Goal: Transaction & Acquisition: Purchase product/service

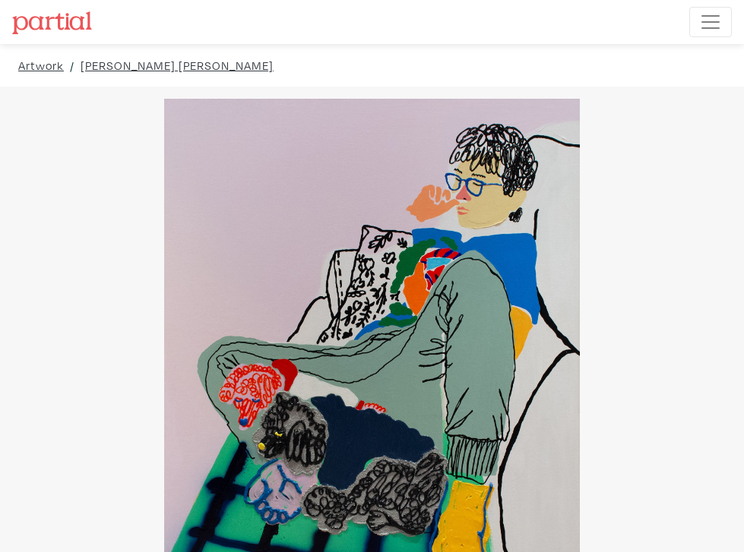
click at [39, 34] on img at bounding box center [52, 22] width 80 height 23
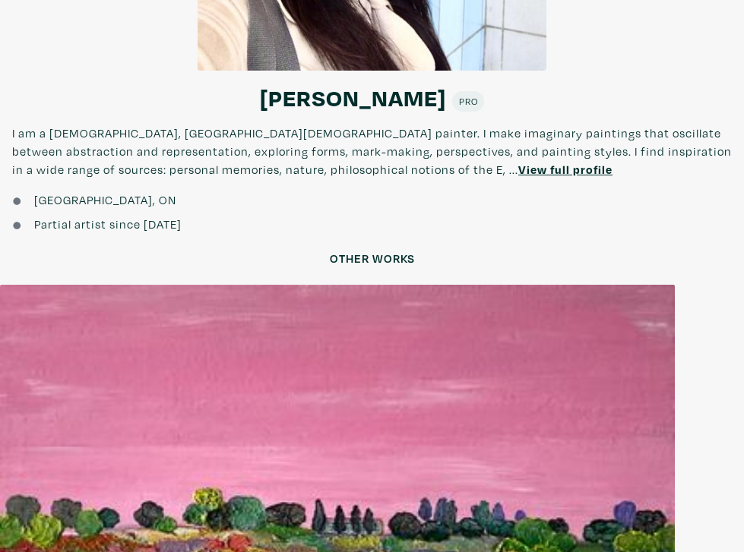
scroll to position [2211, 0]
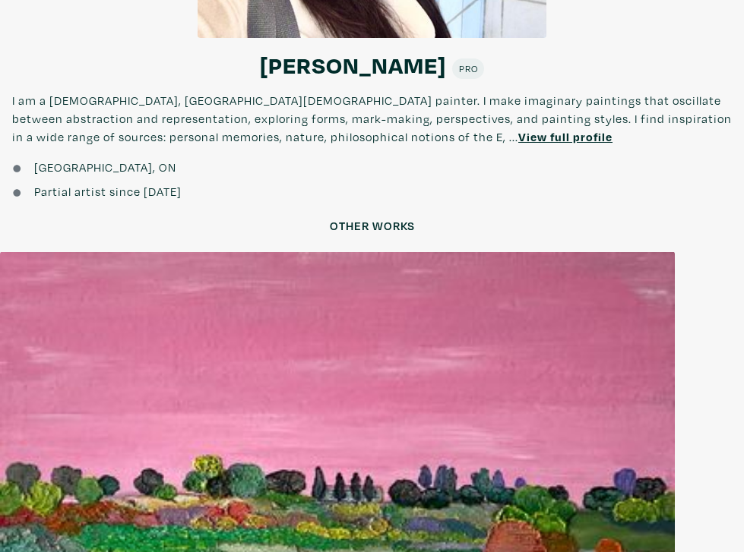
click at [328, 292] on div at bounding box center [337, 504] width 675 height 506
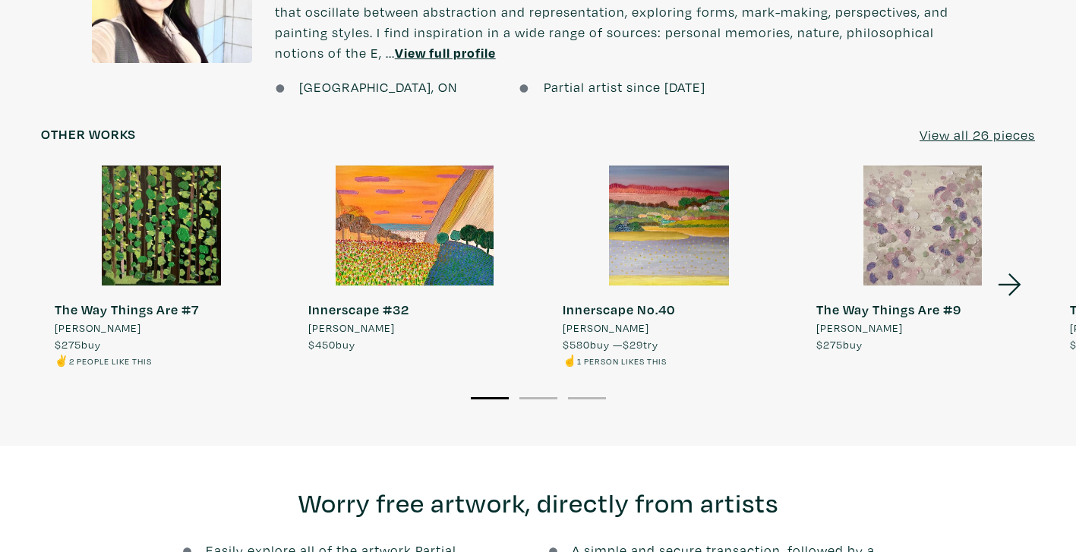
scroll to position [1277, 0]
click at [743, 273] on icon at bounding box center [1009, 284] width 23 height 22
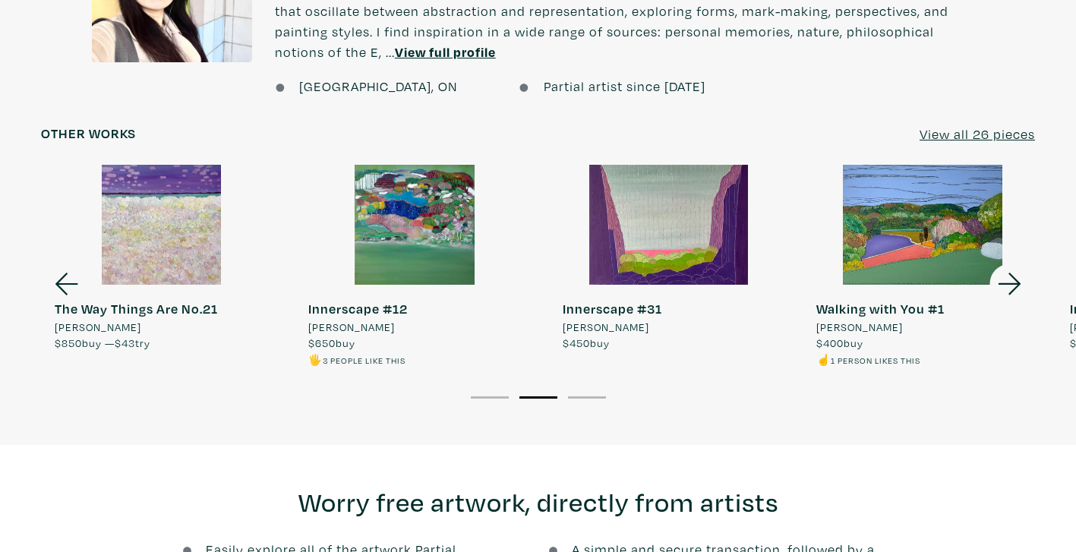
click at [743, 273] on icon at bounding box center [1009, 284] width 23 height 22
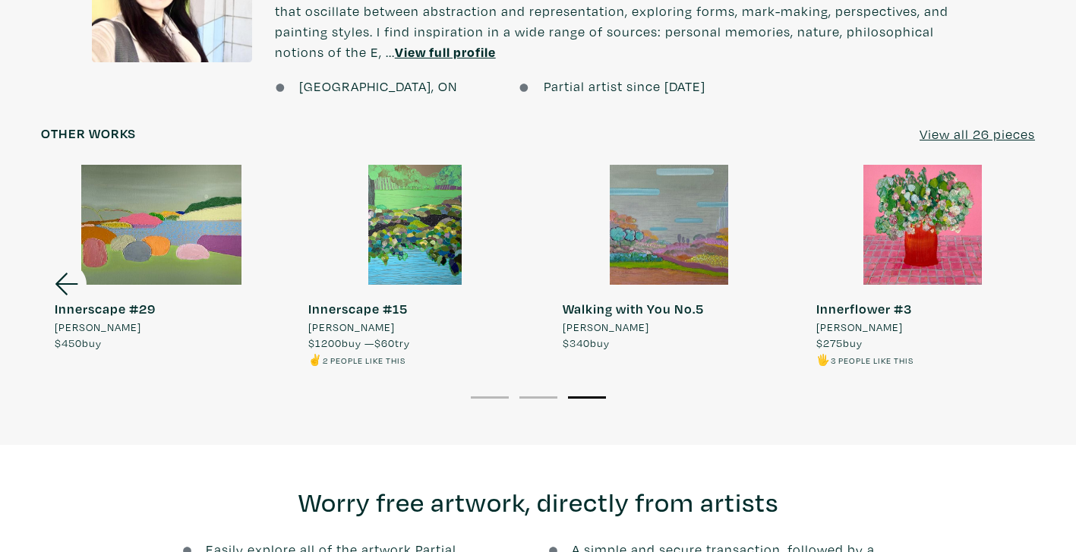
click at [743, 247] on div at bounding box center [923, 225] width 240 height 120
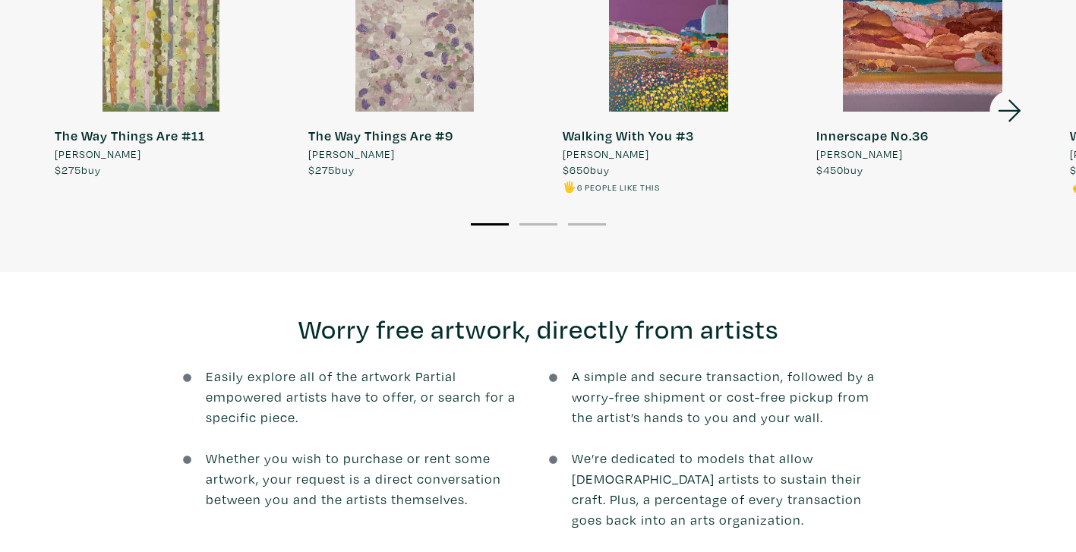
scroll to position [1270, 0]
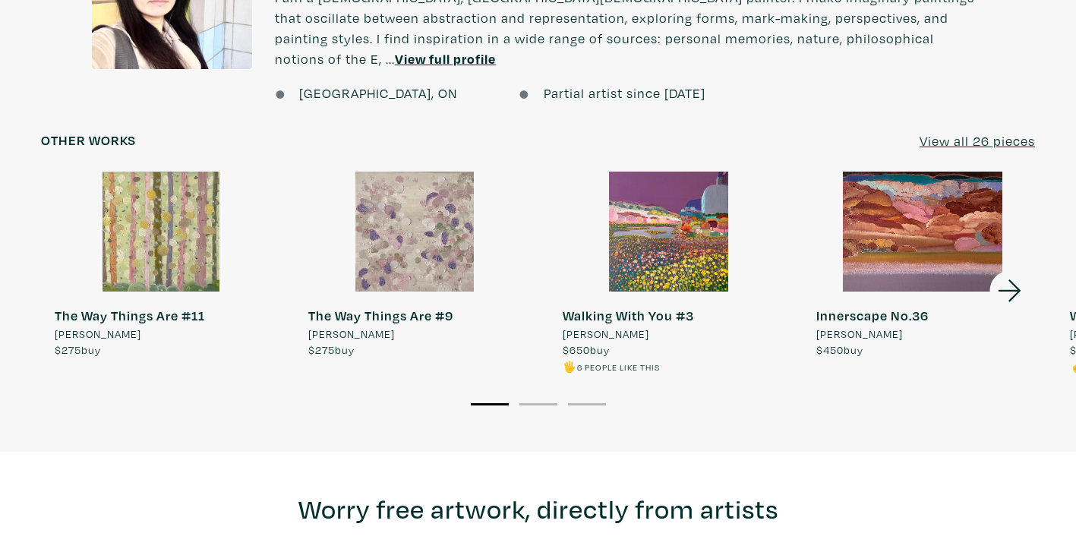
click at [697, 203] on div at bounding box center [669, 232] width 240 height 120
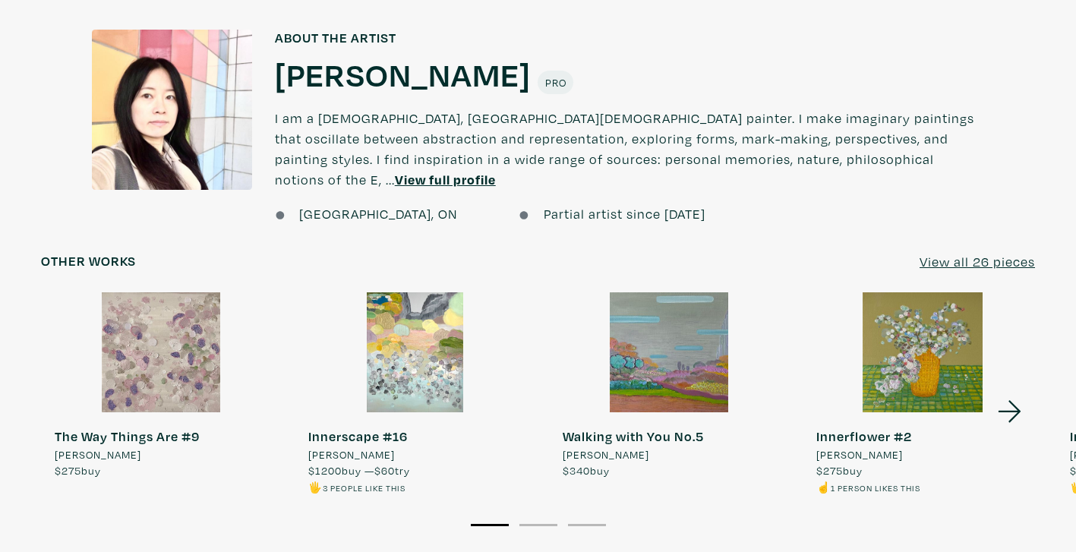
scroll to position [1155, 0]
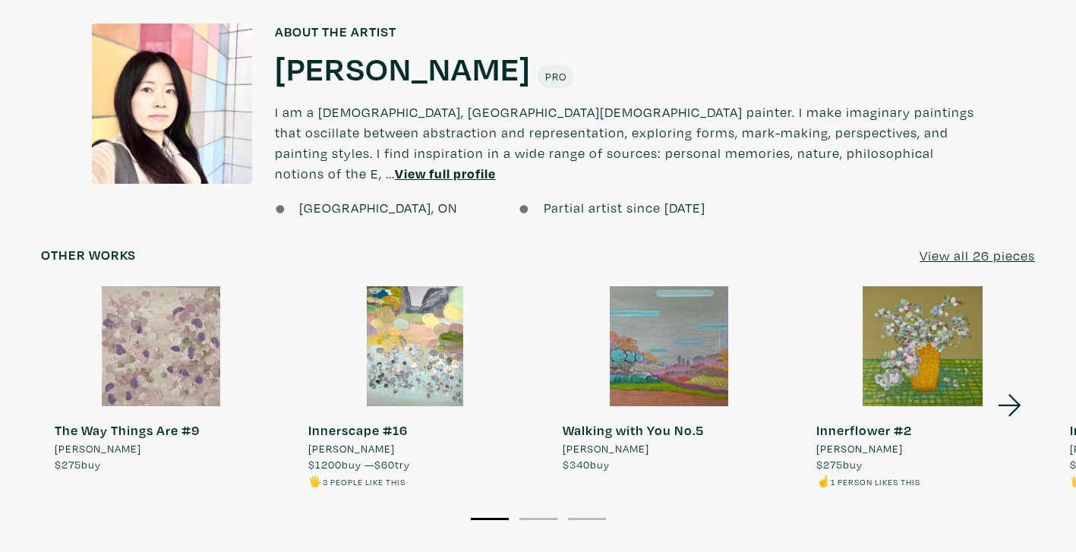
click at [1013, 388] on icon at bounding box center [1010, 405] width 52 height 41
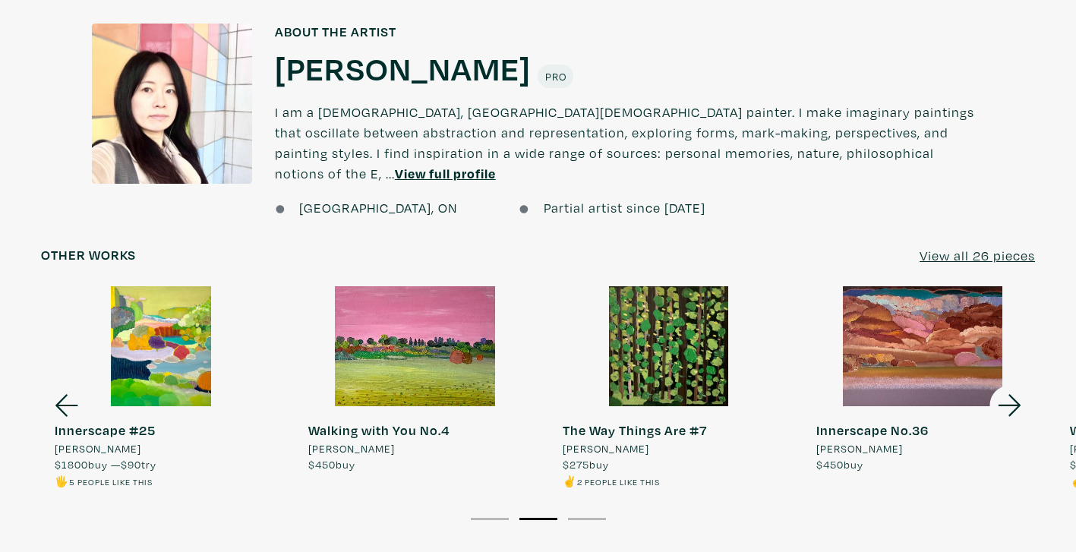
click at [1013, 388] on icon at bounding box center [1010, 405] width 52 height 41
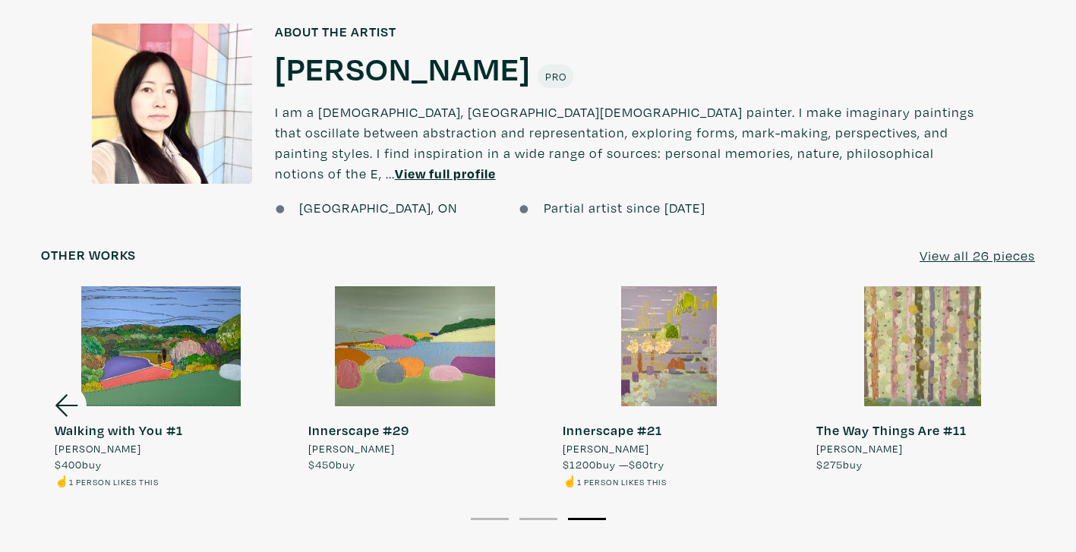
click at [953, 247] on u "View all 26 pieces" at bounding box center [977, 255] width 115 height 17
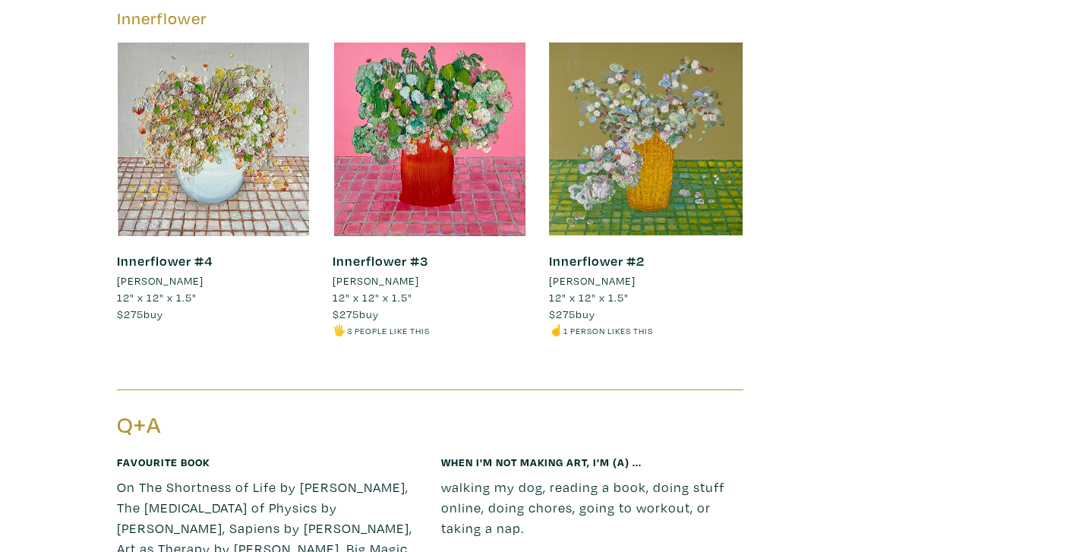
scroll to position [6208, 0]
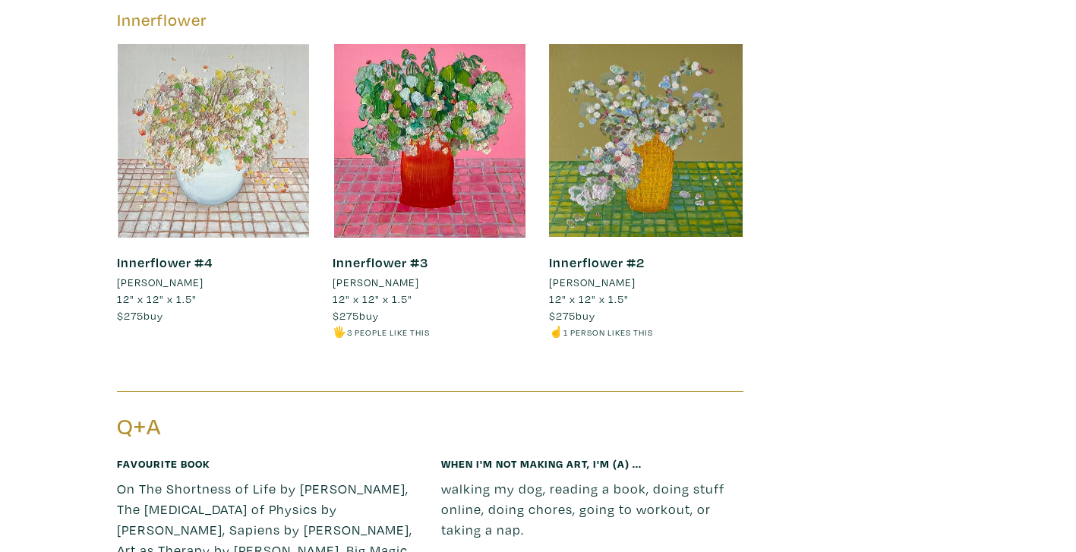
click at [199, 200] on div at bounding box center [214, 141] width 194 height 194
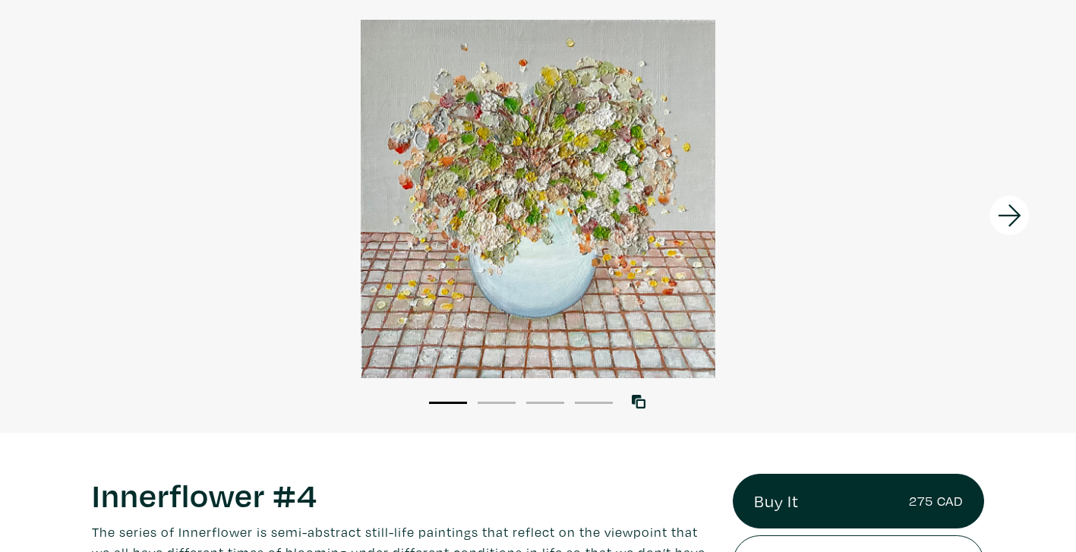
scroll to position [84, 0]
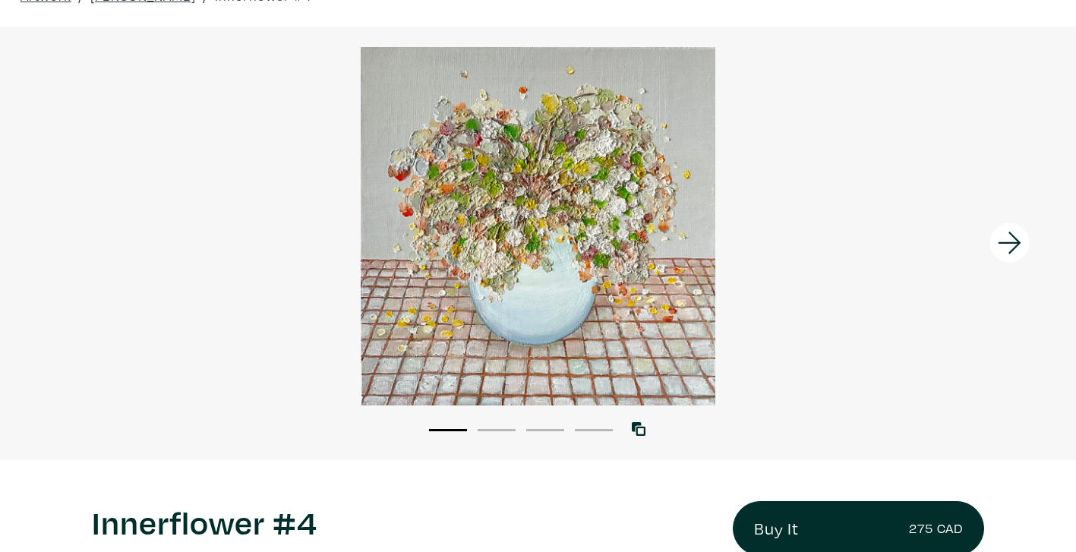
click at [1005, 244] on icon at bounding box center [1010, 243] width 52 height 41
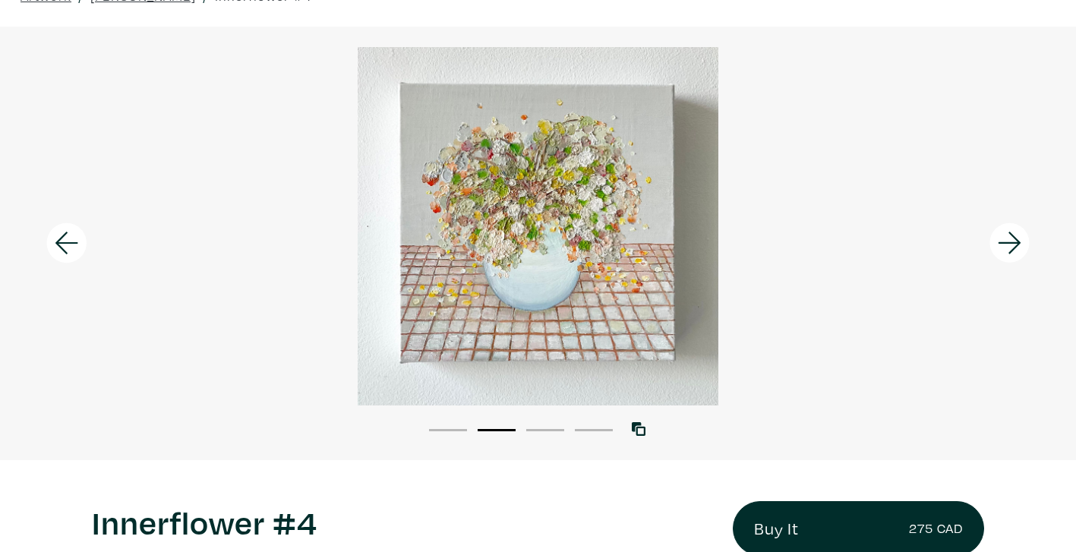
click at [1016, 240] on icon at bounding box center [1009, 243] width 23 height 22
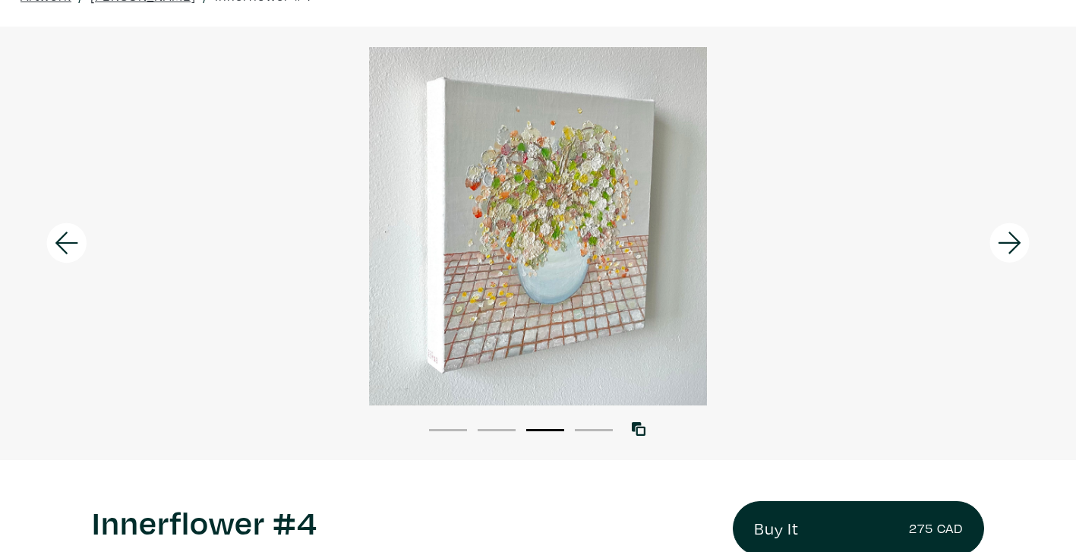
click at [1016, 240] on icon at bounding box center [1009, 243] width 23 height 22
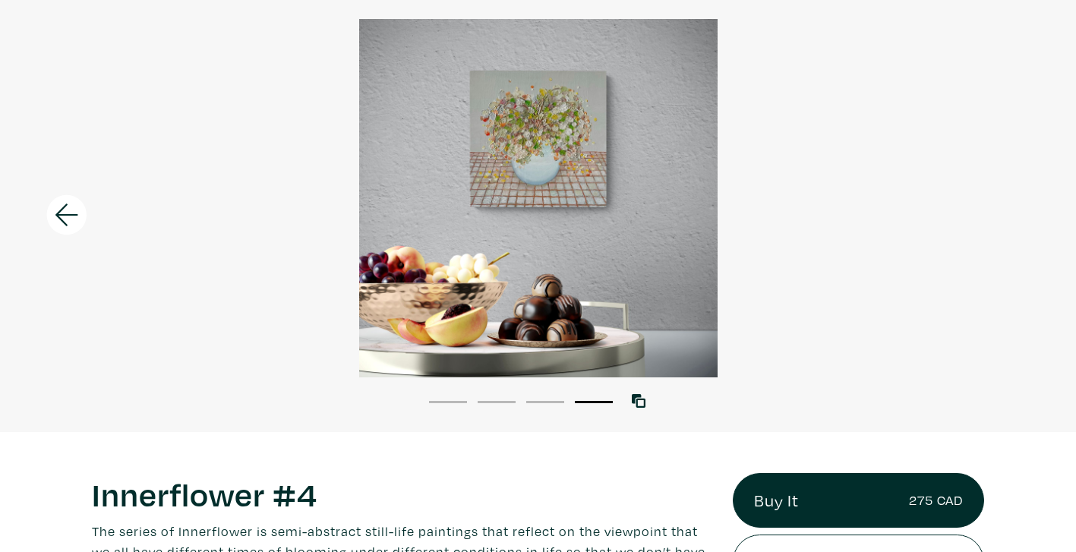
scroll to position [0, 0]
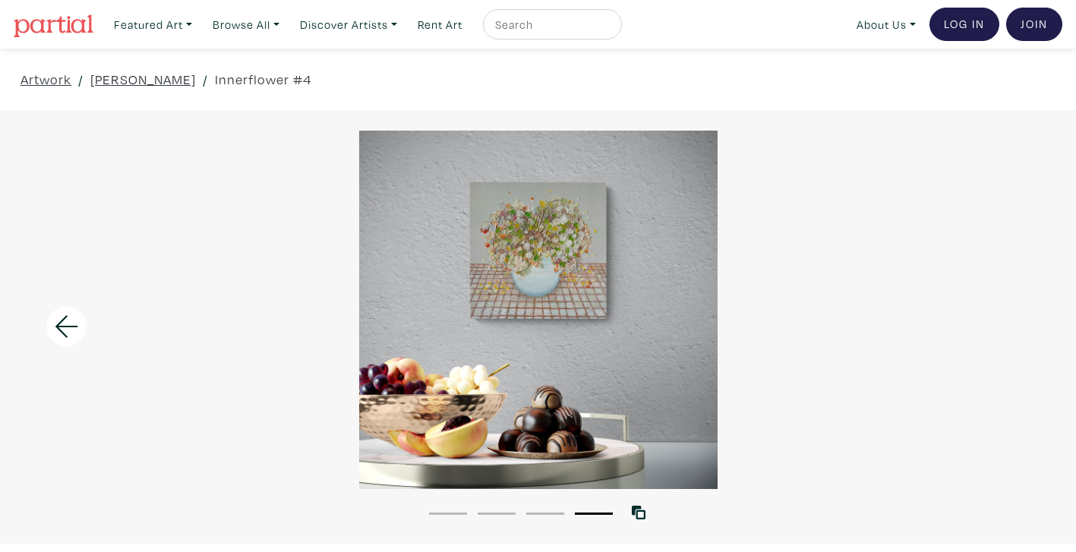
click at [586, 295] on div at bounding box center [538, 310] width 1076 height 359
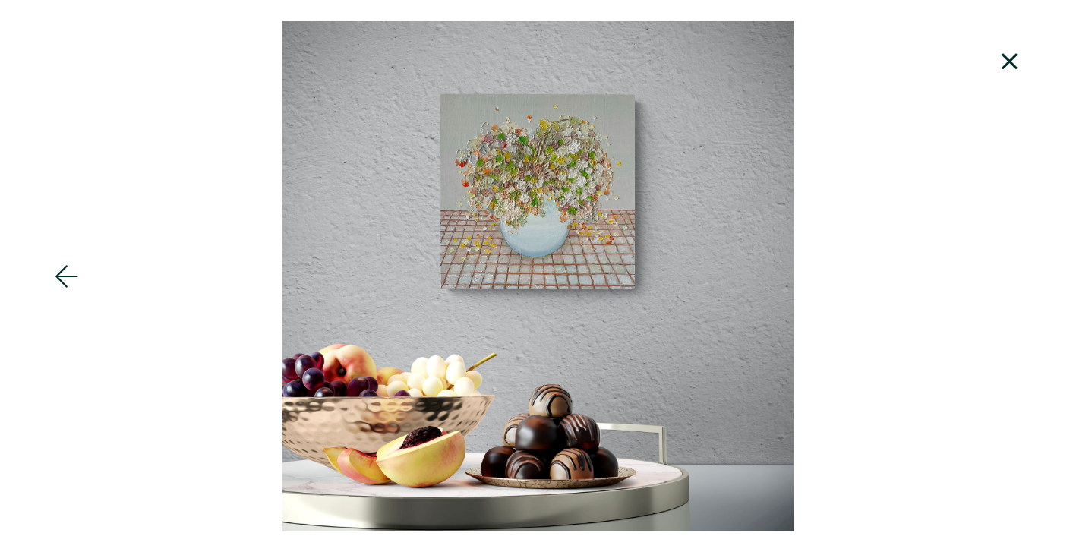
scroll to position [313, 0]
click at [1006, 65] on icon at bounding box center [1010, 61] width 16 height 16
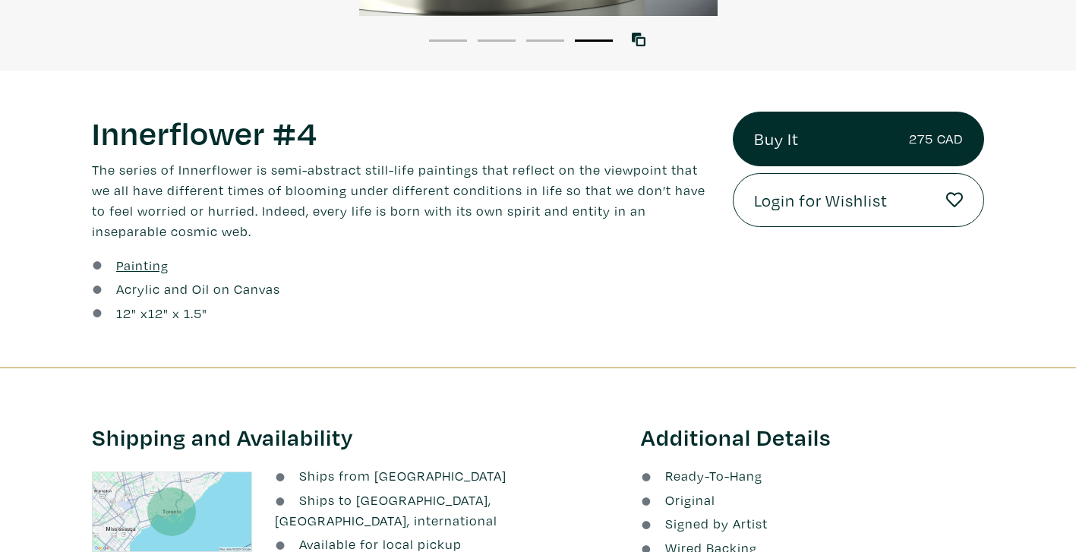
scroll to position [434, 0]
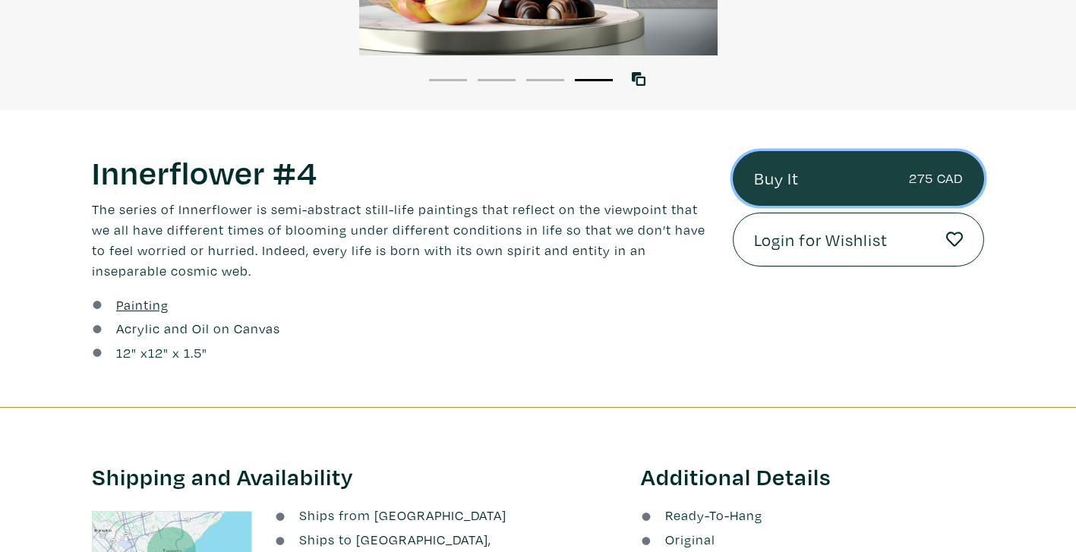
click at [814, 170] on link "Buy It 275 CAD" at bounding box center [859, 178] width 252 height 55
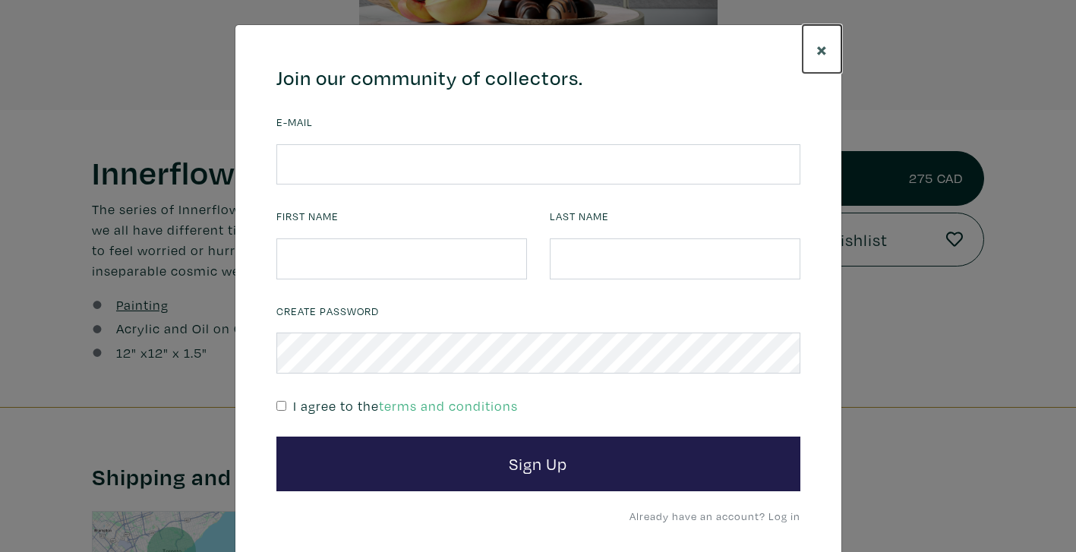
click at [822, 51] on span "×" at bounding box center [822, 49] width 11 height 27
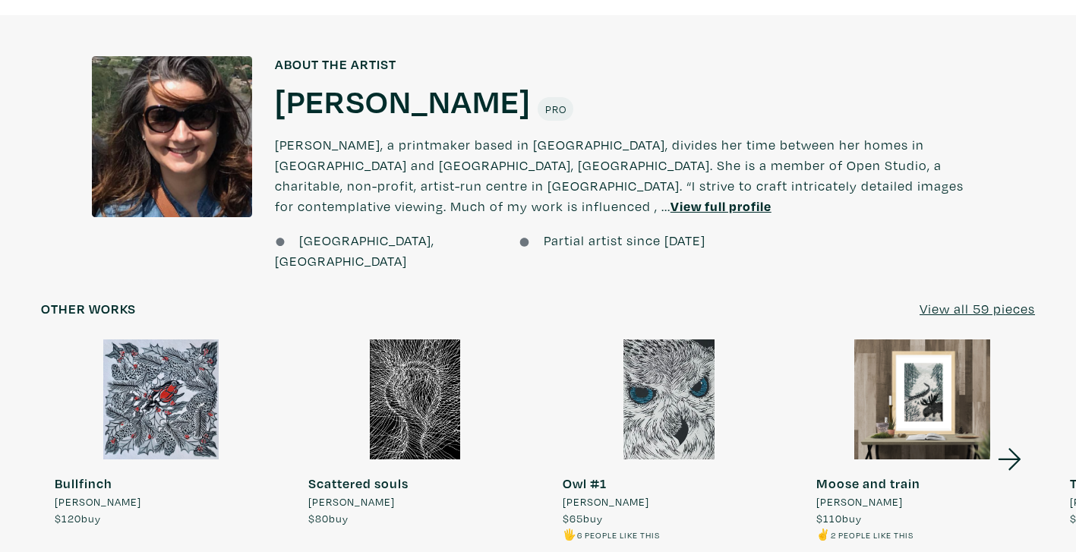
scroll to position [1141, 0]
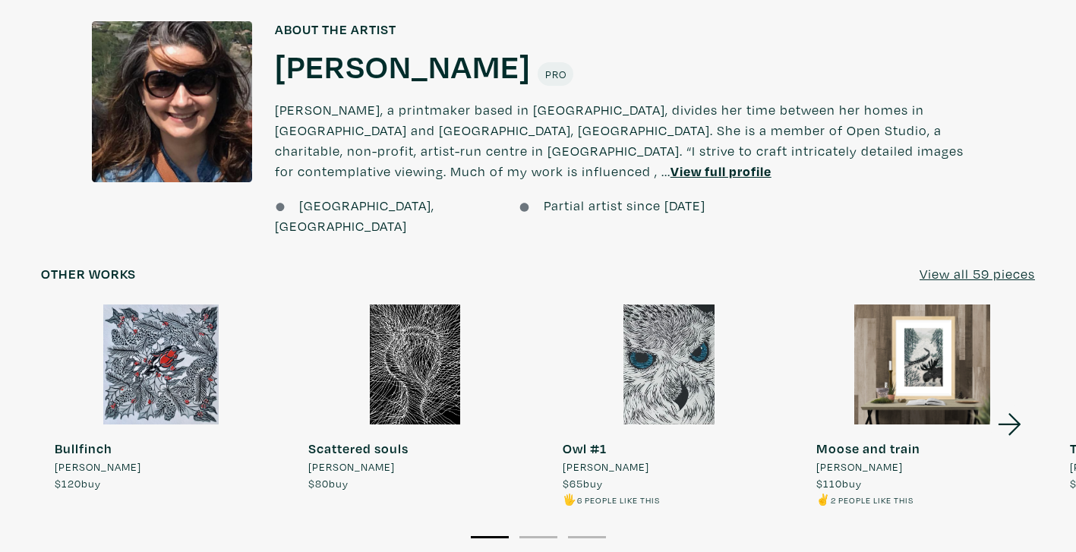
click at [915, 305] on div at bounding box center [923, 365] width 240 height 120
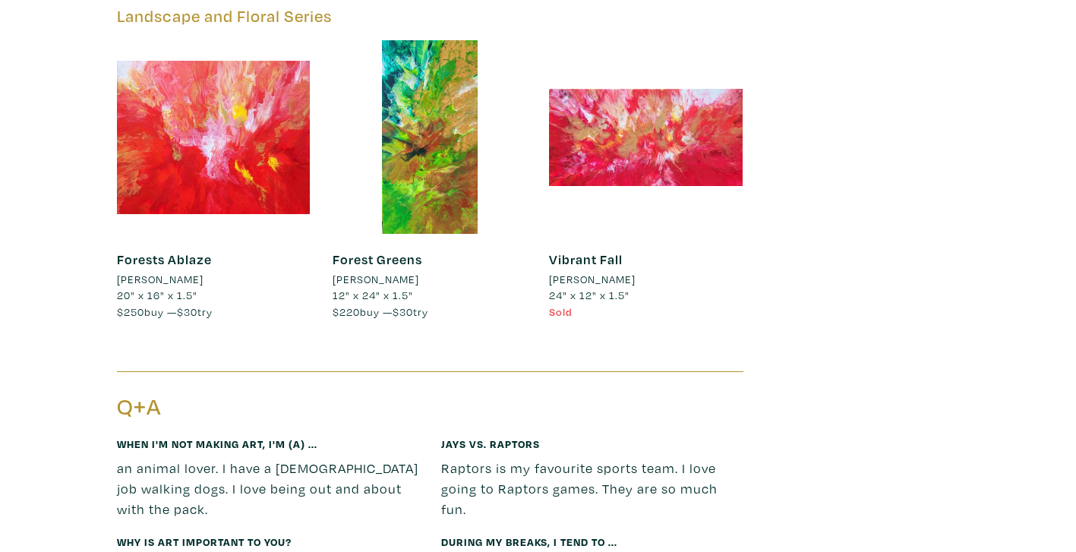
scroll to position [2173, 0]
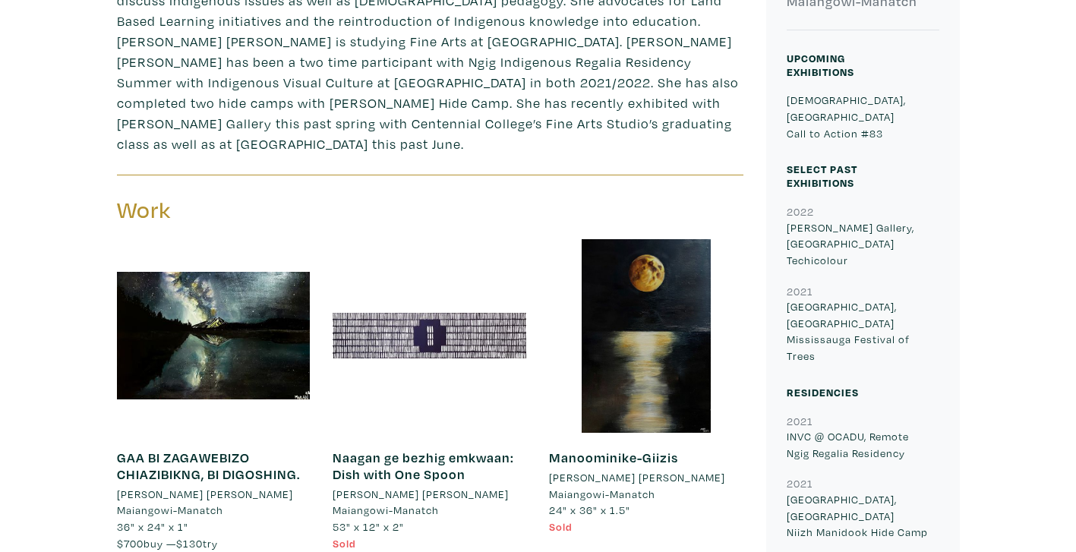
scroll to position [662, 0]
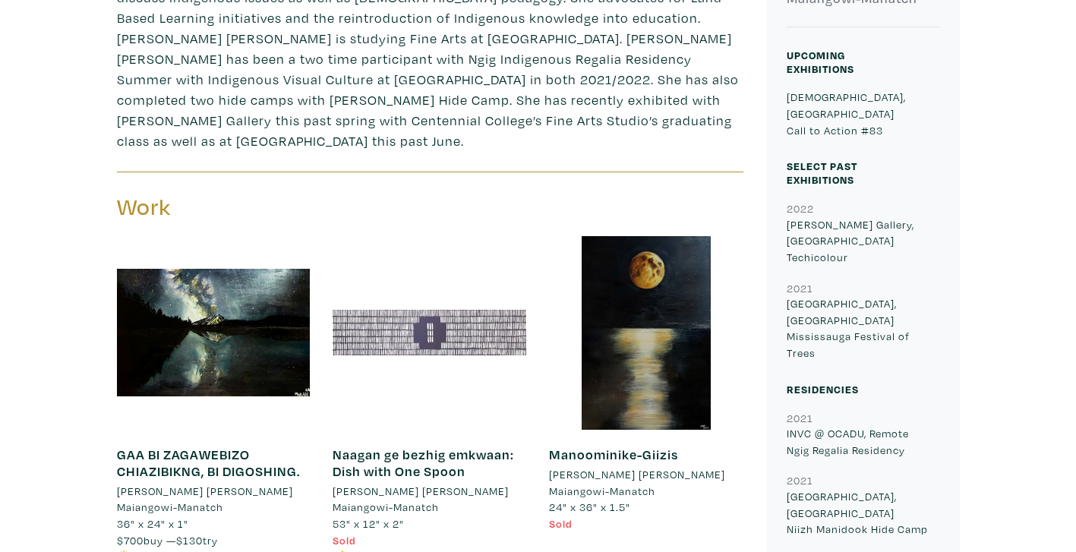
click at [377, 283] on div at bounding box center [430, 333] width 194 height 194
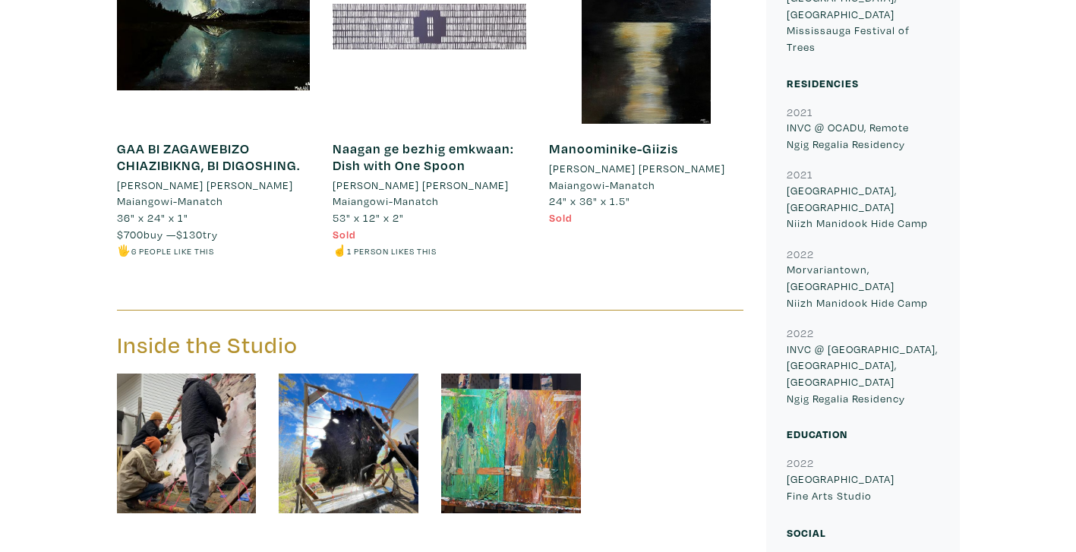
scroll to position [750, 0]
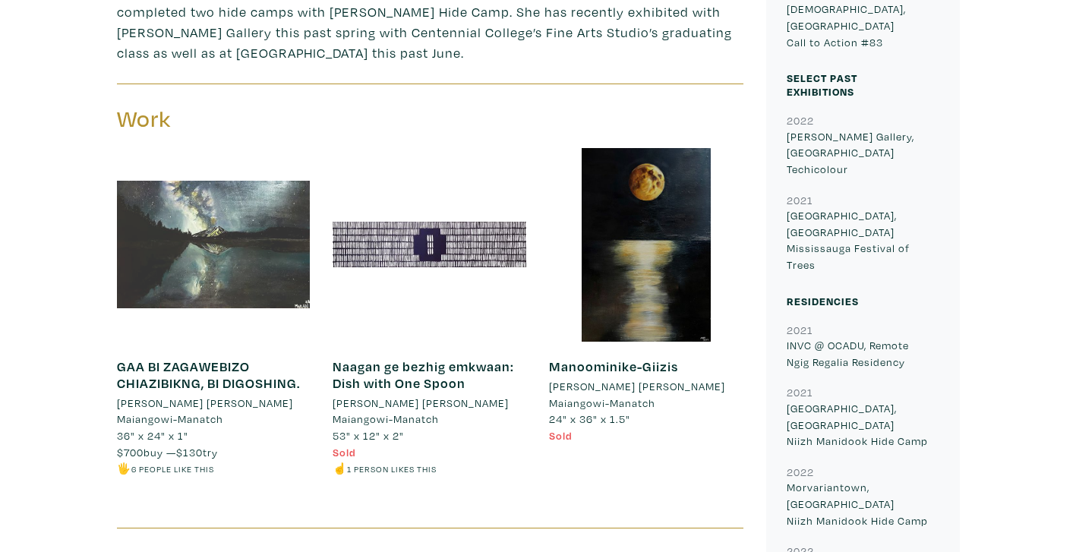
click at [279, 214] on div at bounding box center [214, 245] width 194 height 194
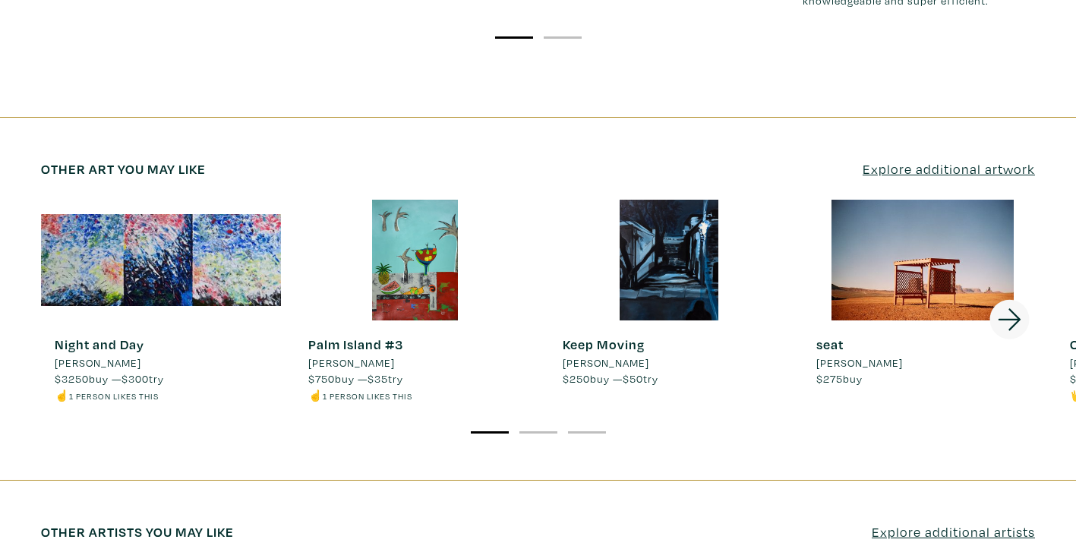
scroll to position [2125, 0]
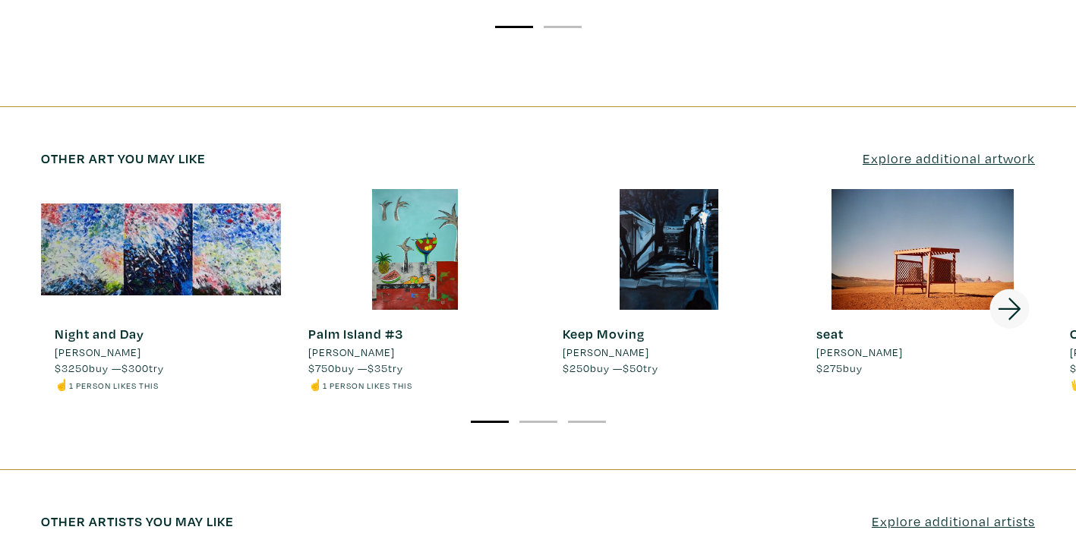
click at [1018, 289] on icon at bounding box center [1010, 309] width 52 height 41
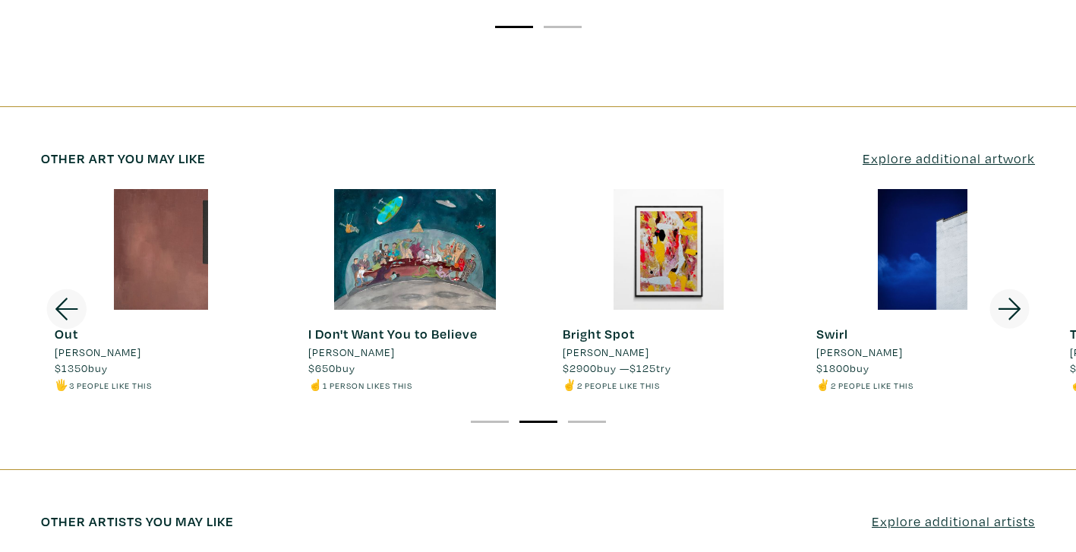
click at [1018, 289] on icon at bounding box center [1010, 309] width 52 height 41
